Goal: Information Seeking & Learning: Compare options

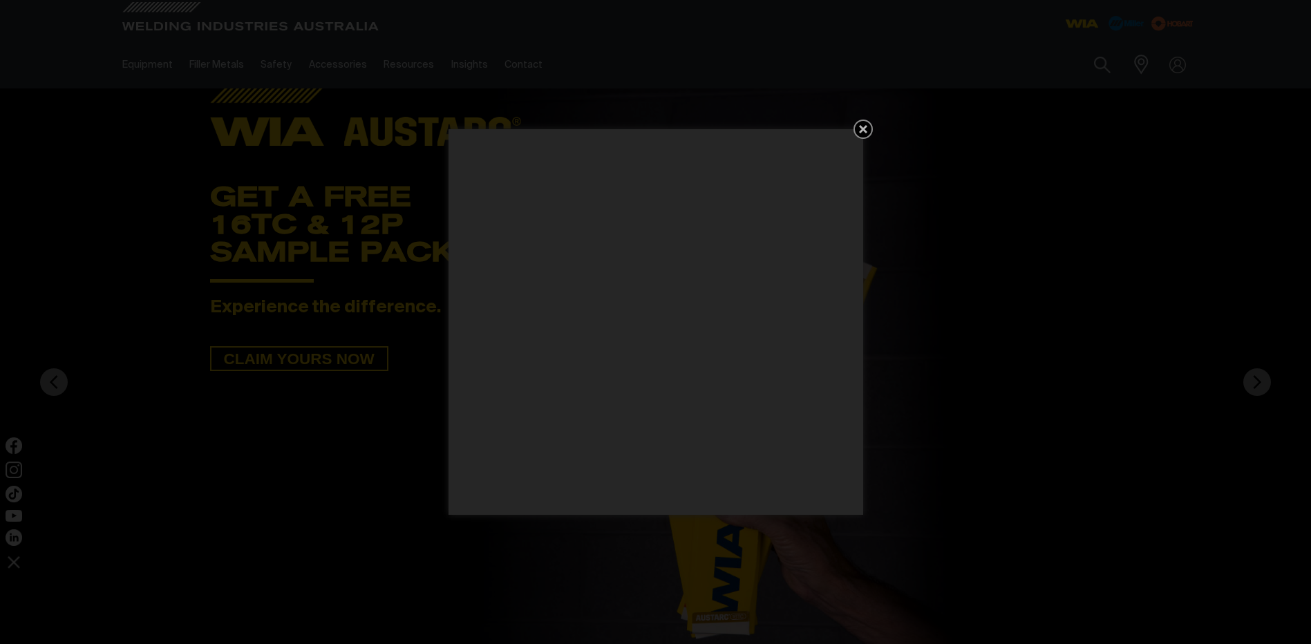
click at [862, 127] on icon "Get 5 WIA Welding Guides Free!" at bounding box center [863, 129] width 8 height 8
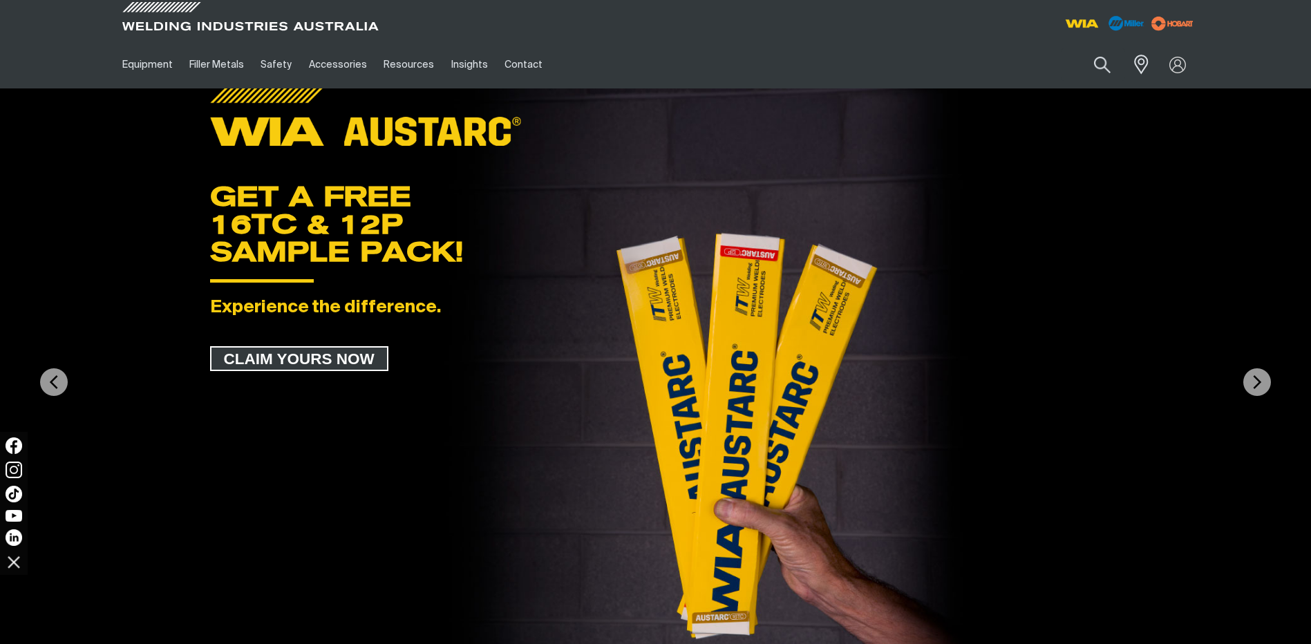
click at [290, 357] on span "CLAIM YOURS NOW" at bounding box center [299, 358] width 176 height 25
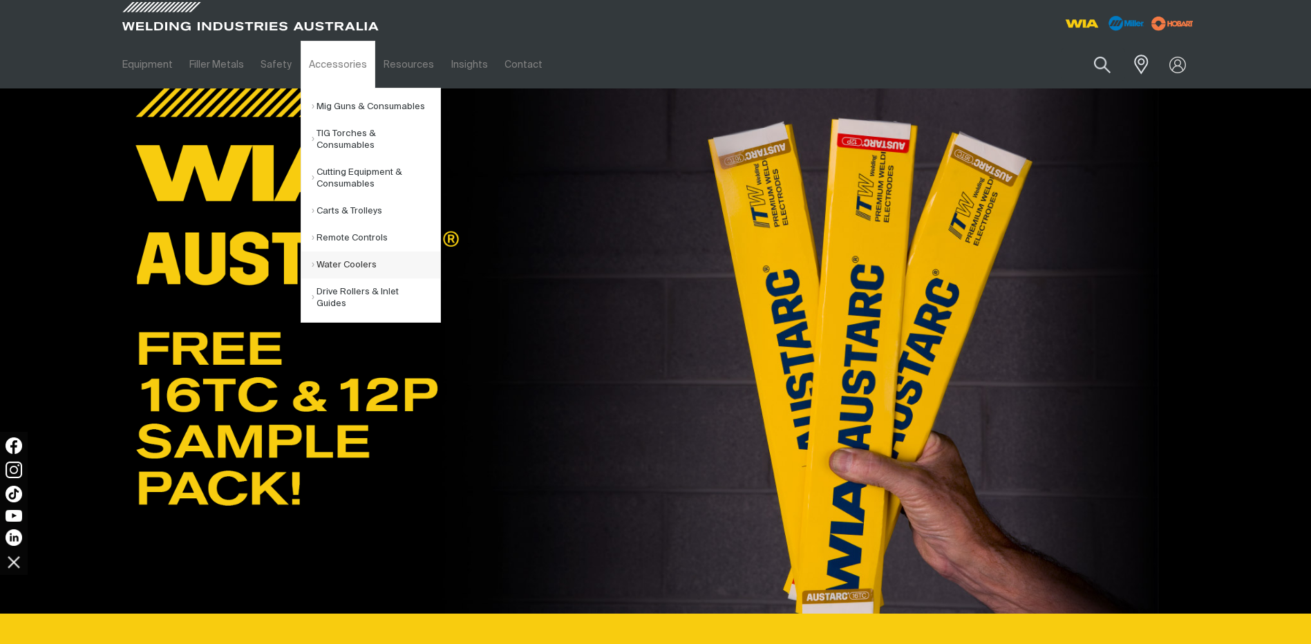
click at [328, 264] on link "Water Coolers" at bounding box center [376, 265] width 129 height 27
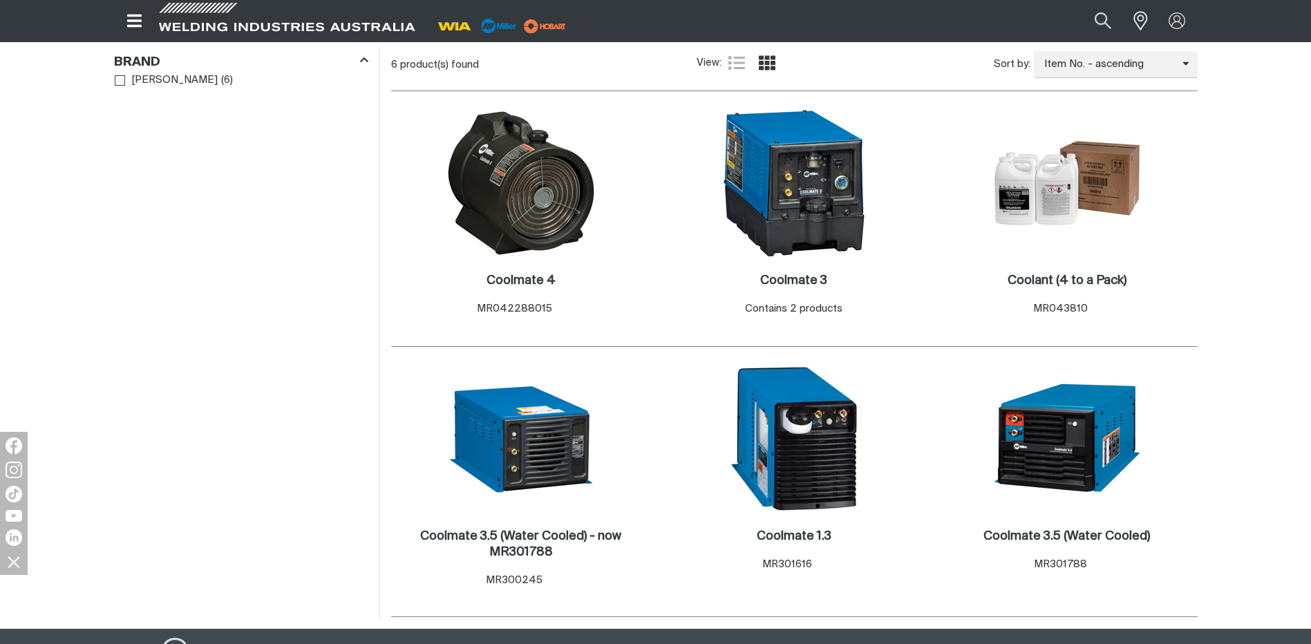
scroll to position [442, 0]
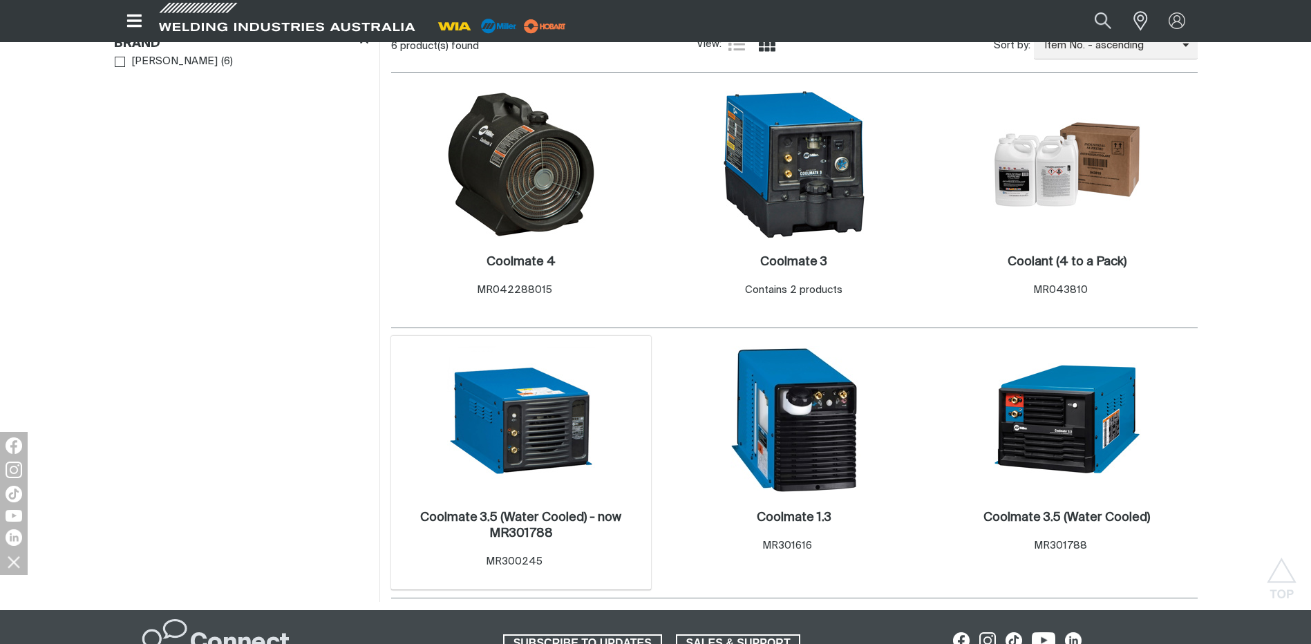
click at [551, 428] on img at bounding box center [521, 420] width 148 height 148
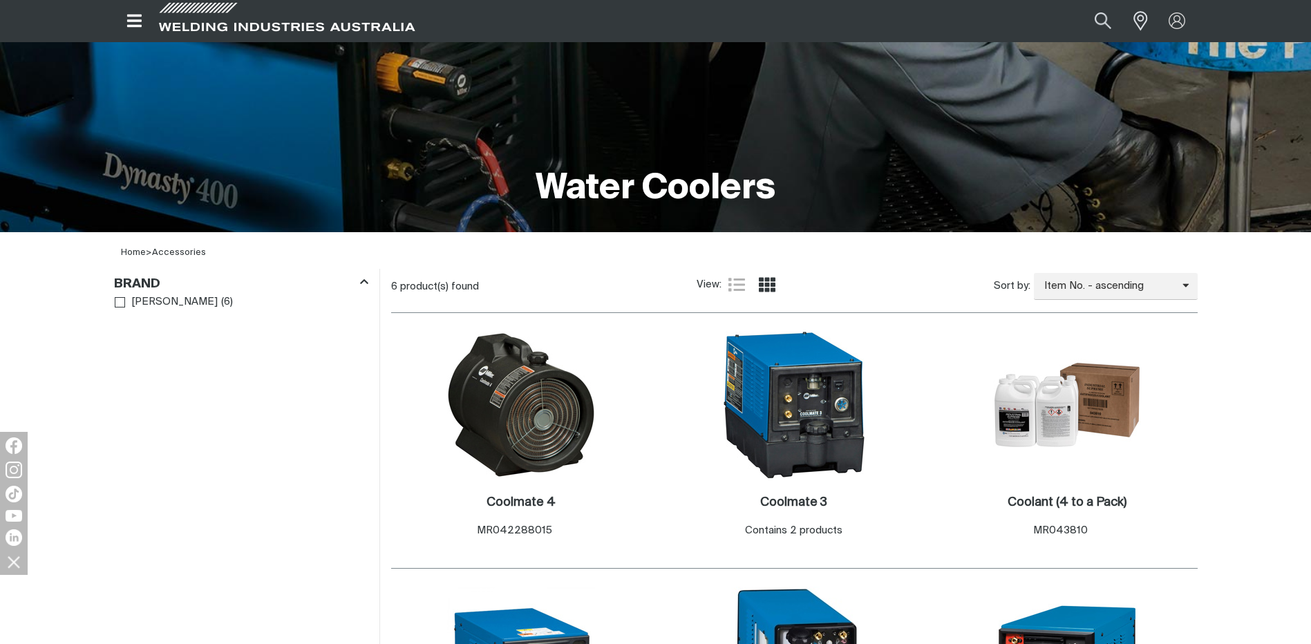
scroll to position [442, 0]
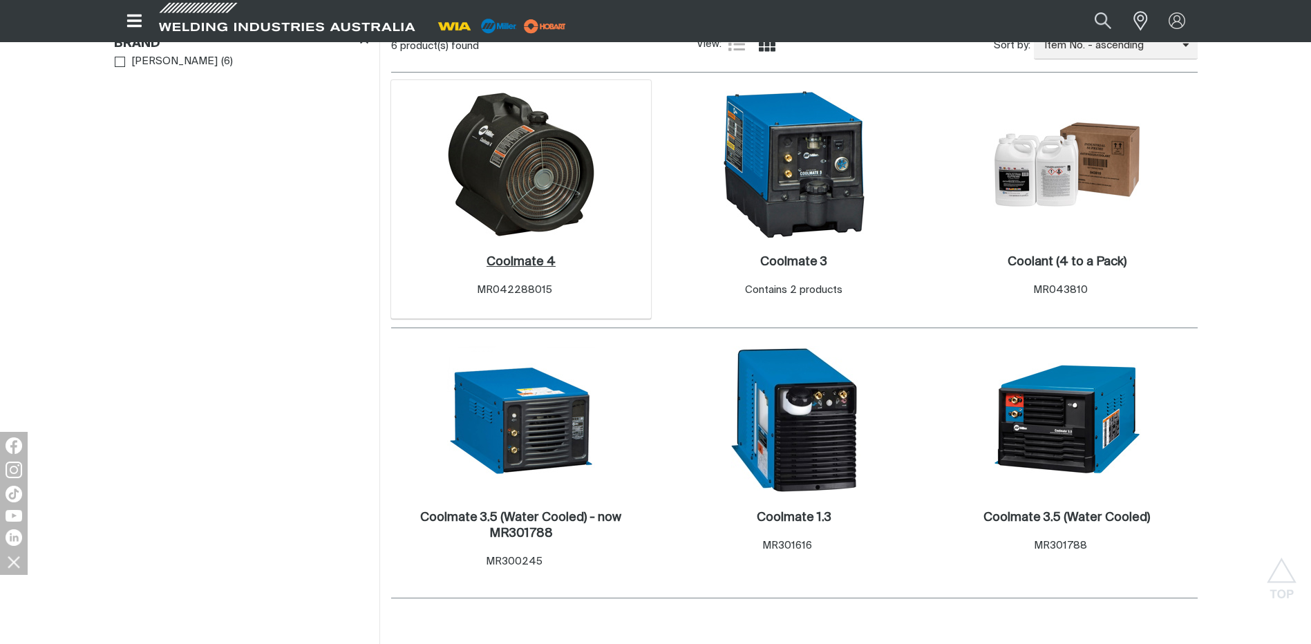
click at [513, 259] on h2 "Coolmate 4 ." at bounding box center [521, 262] width 69 height 12
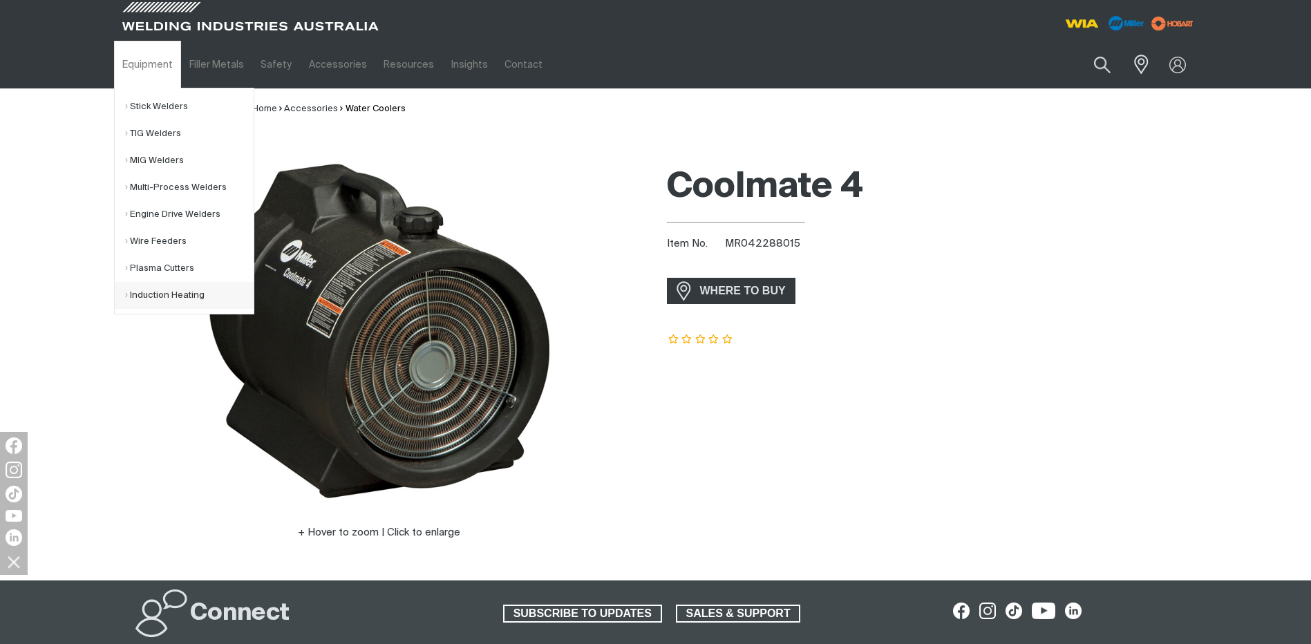
click at [150, 293] on link "Induction Heating" at bounding box center [189, 295] width 129 height 27
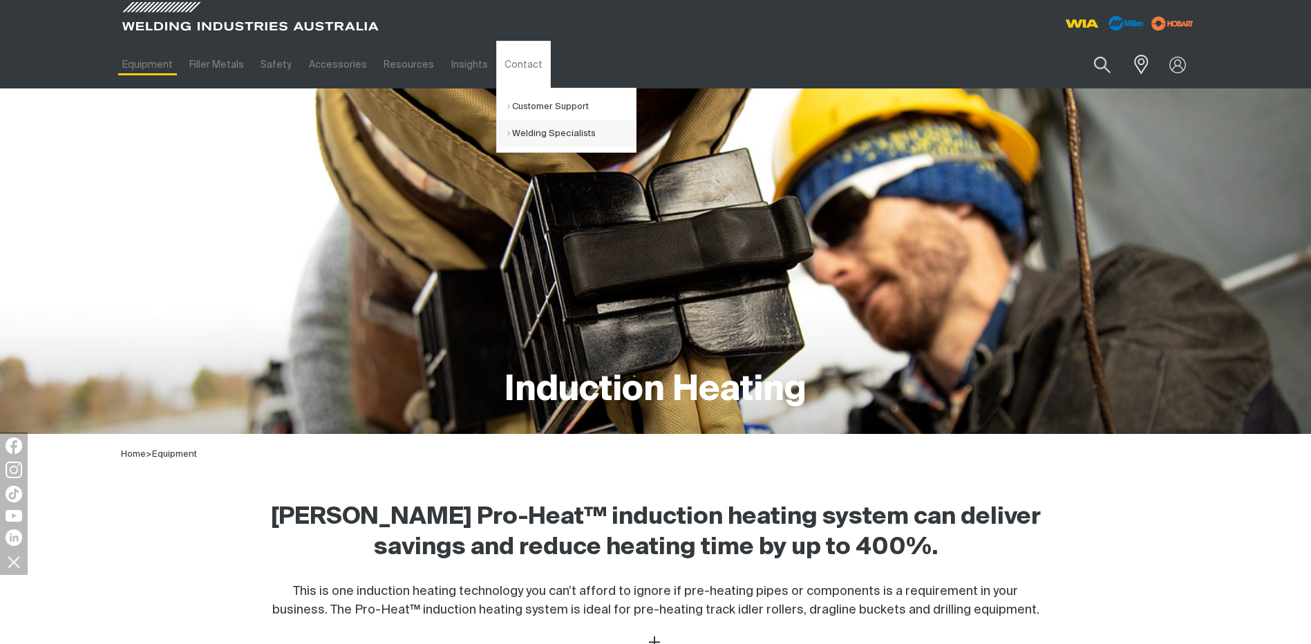
click at [513, 133] on link "Welding Specialists" at bounding box center [571, 133] width 129 height 27
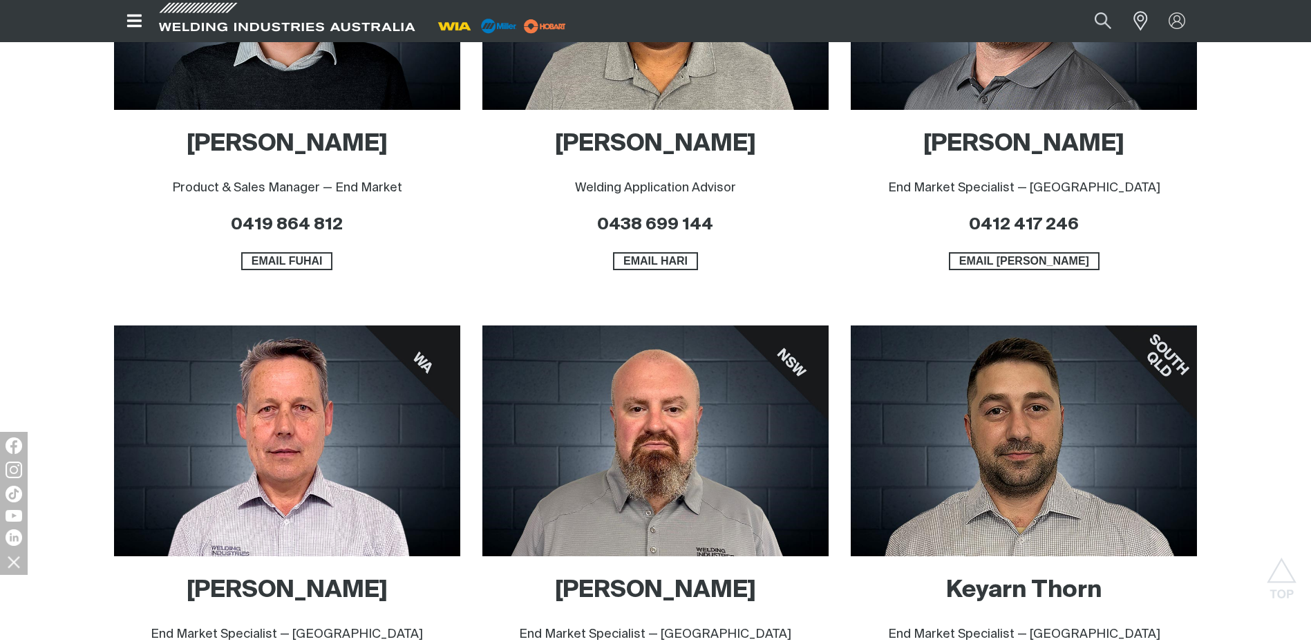
scroll to position [903, 0]
